Goal: Complete application form

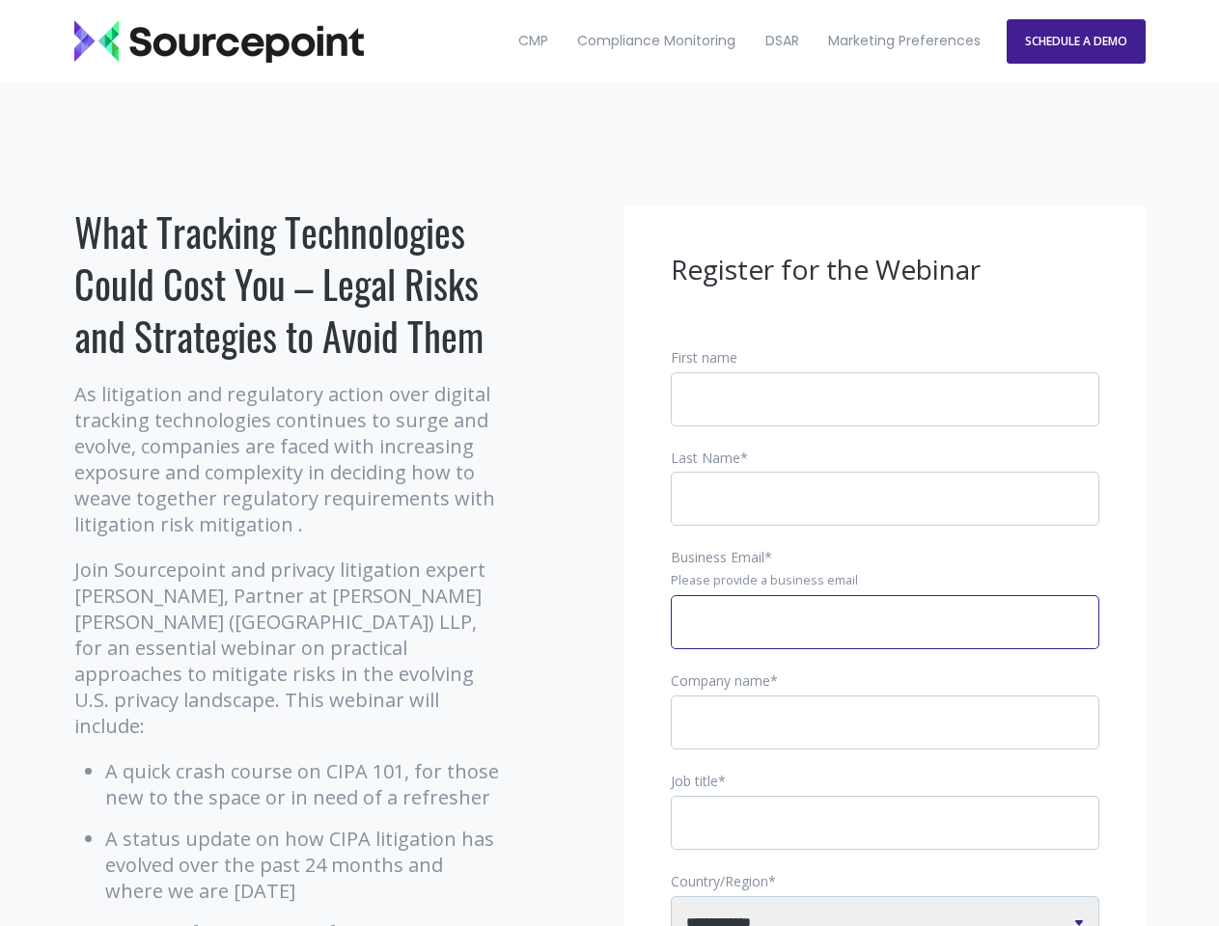
click at [885, 638] on input "Business Email *" at bounding box center [885, 622] width 428 height 54
